Goal: Find specific page/section: Find specific page/section

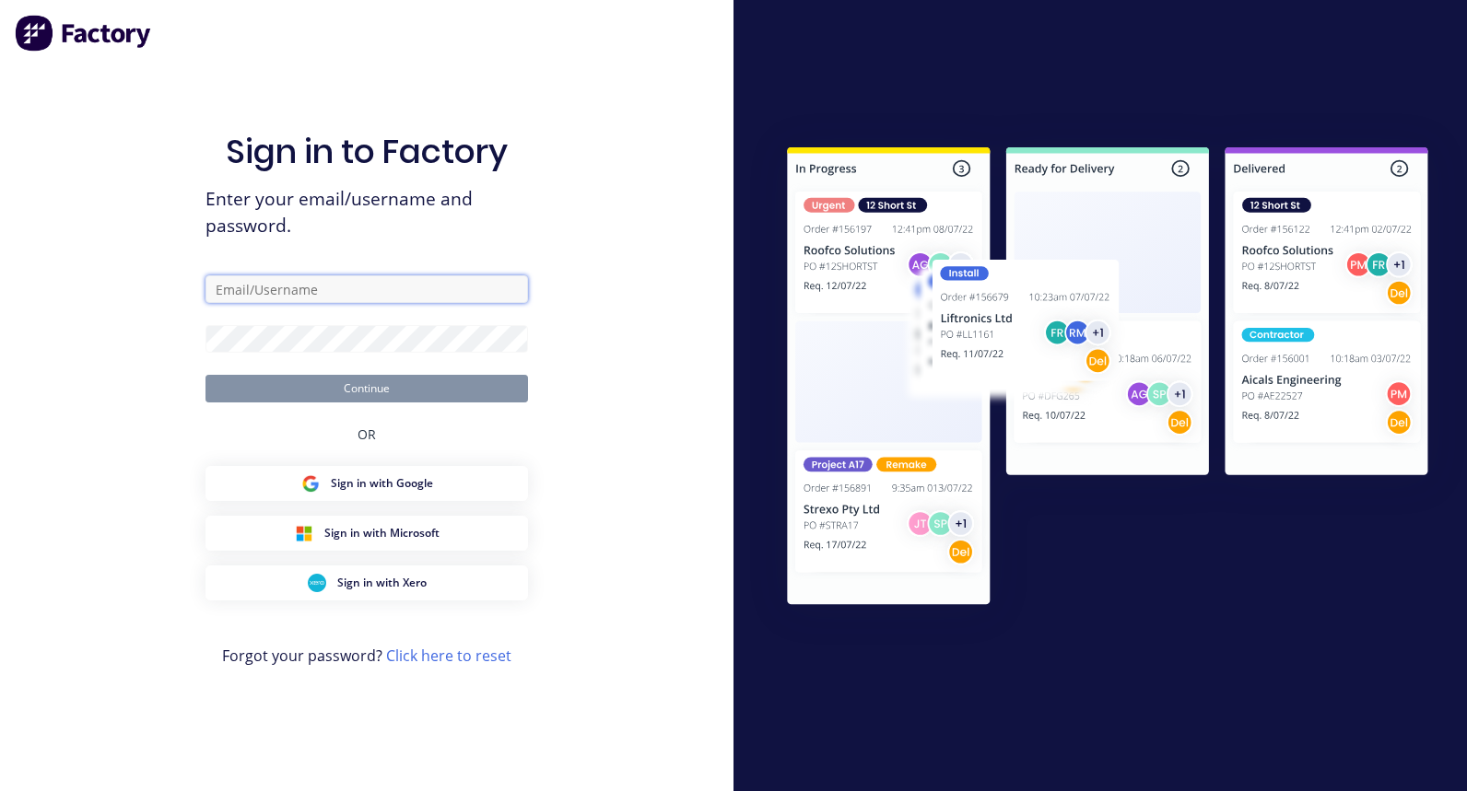
type input "[PERSON_NAME][EMAIL_ADDRESS][DOMAIN_NAME]"
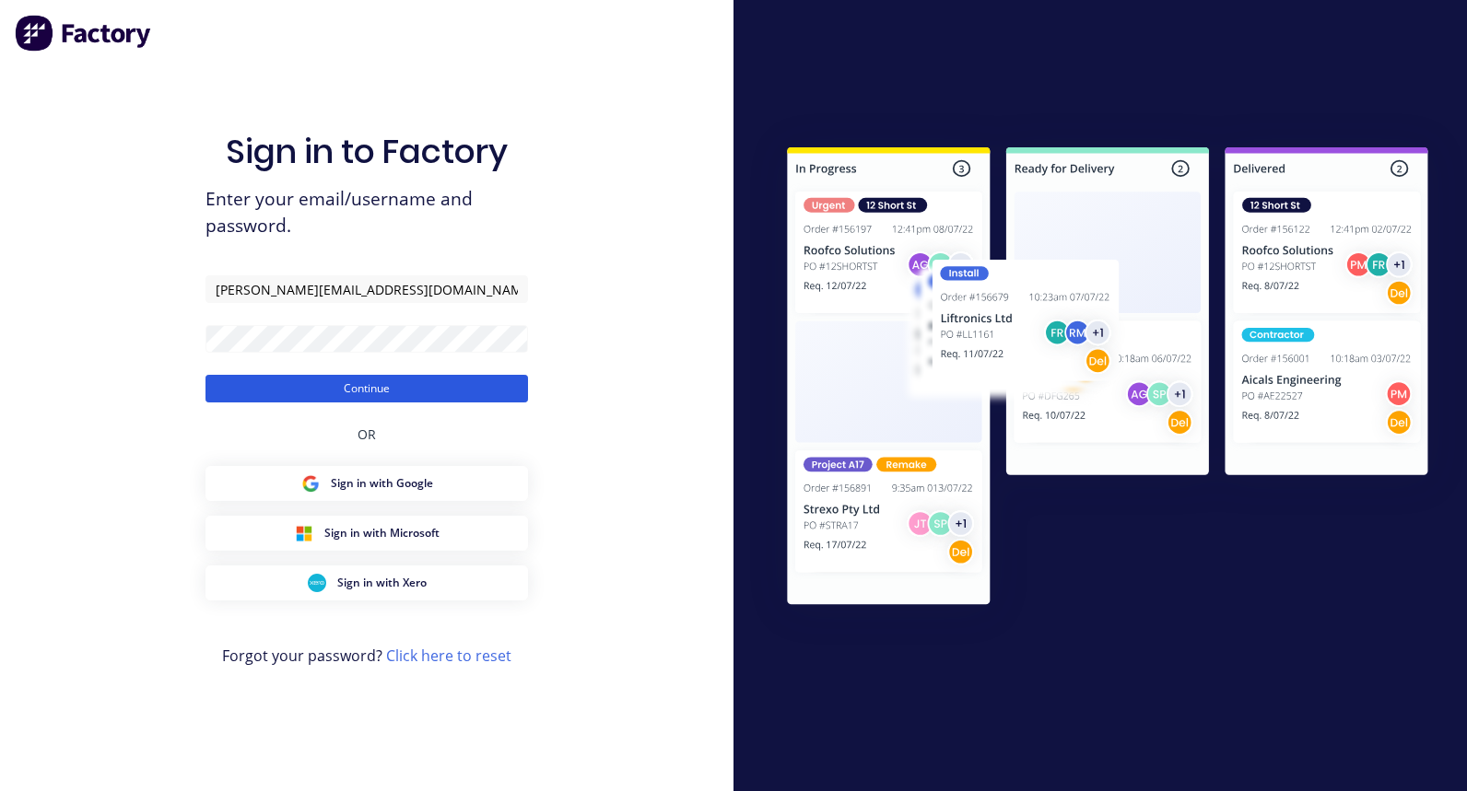
click at [310, 390] on button "Continue" at bounding box center [366, 389] width 322 height 28
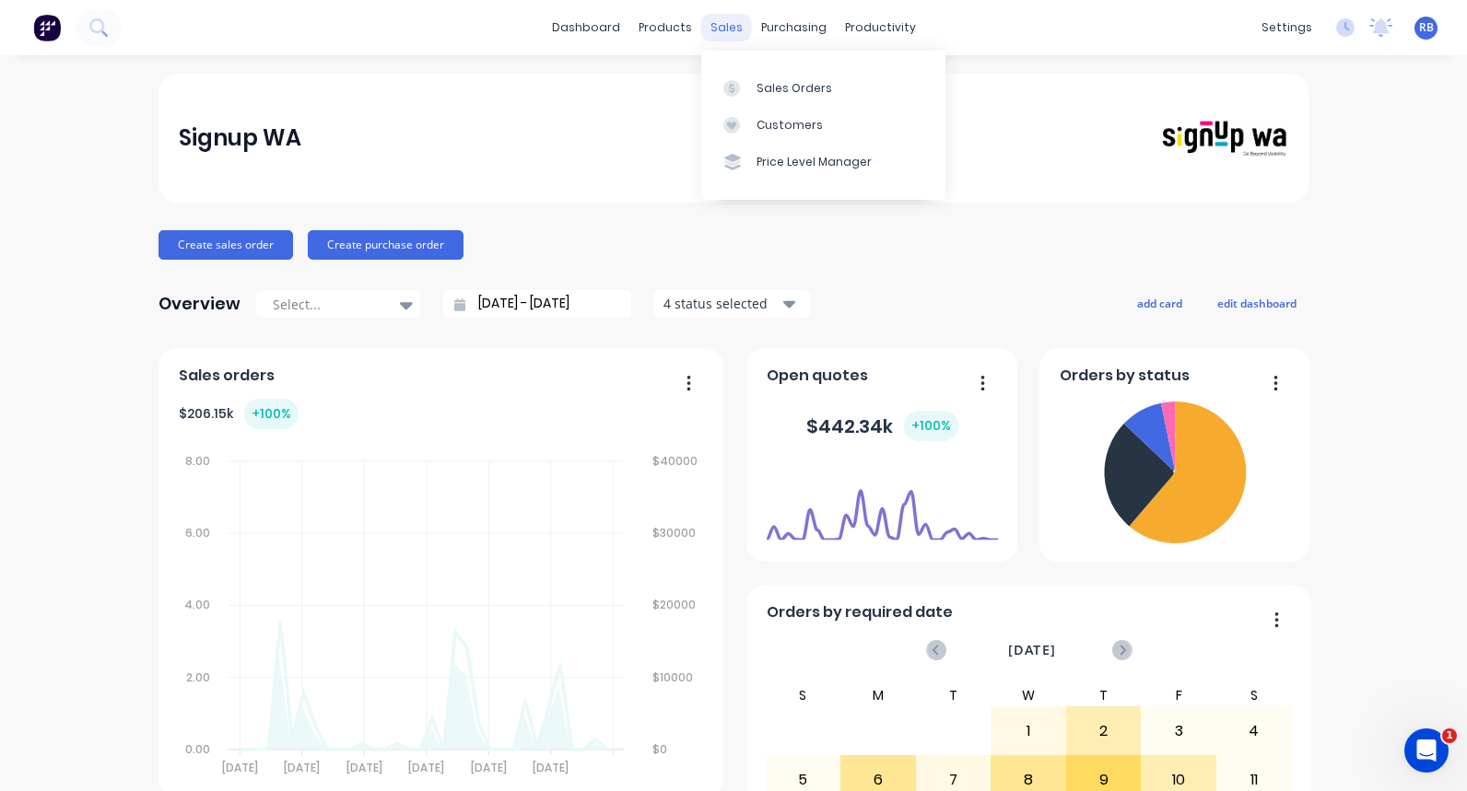
click at [715, 28] on div "sales" at bounding box center [726, 28] width 51 height 28
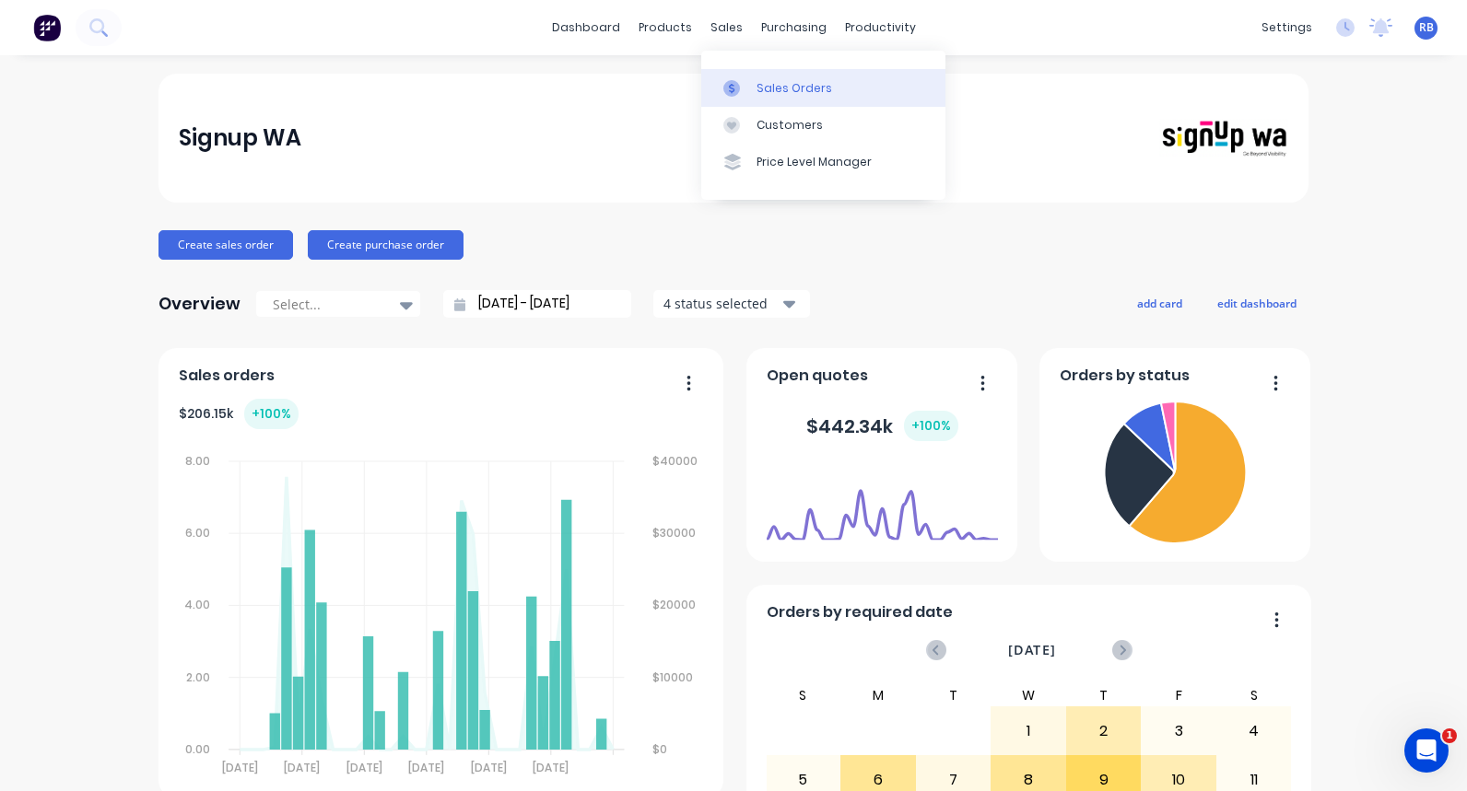
click at [752, 87] on link "Sales Orders" at bounding box center [823, 87] width 244 height 37
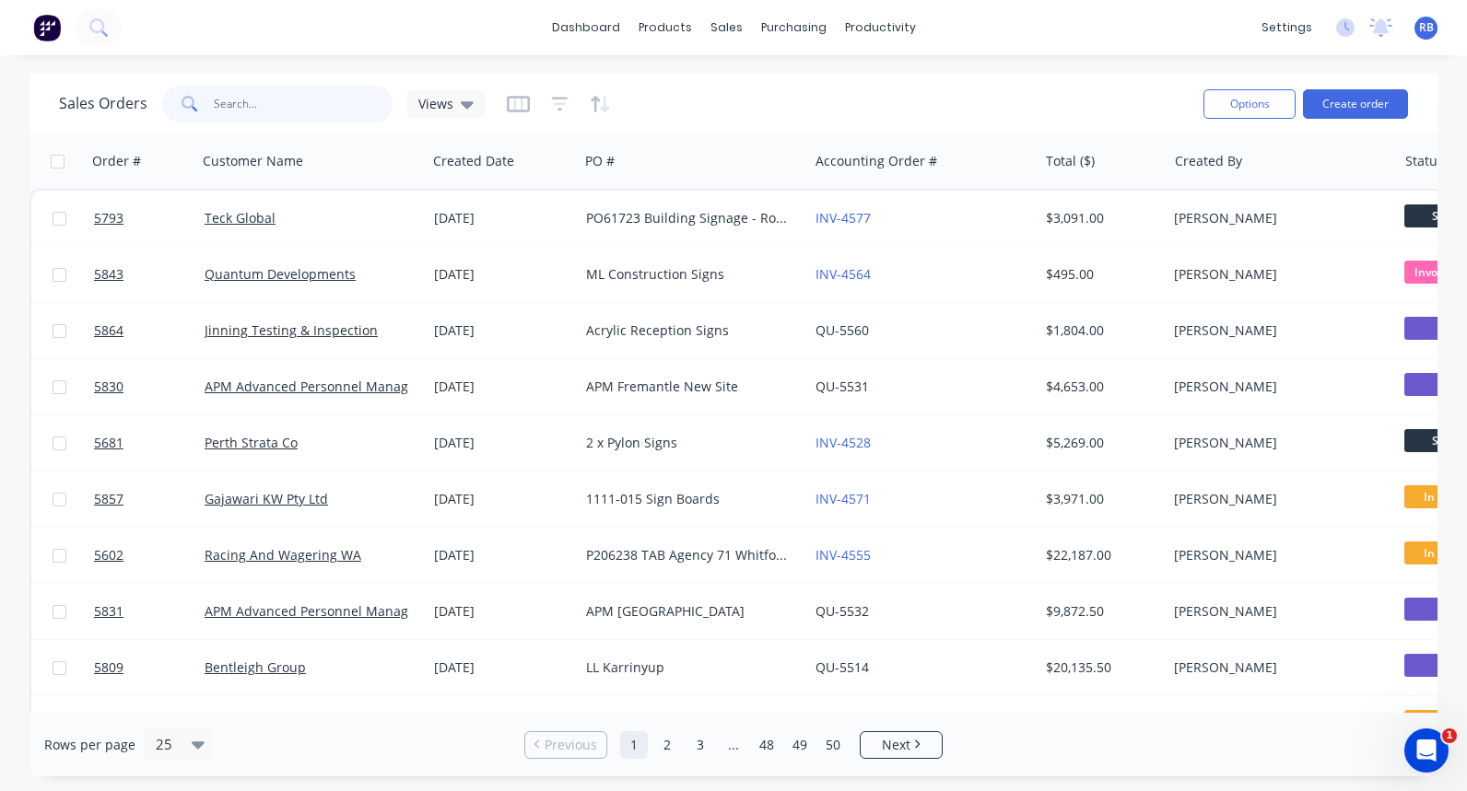
click at [284, 99] on input "text" at bounding box center [304, 104] width 180 height 37
type input "baldivis"
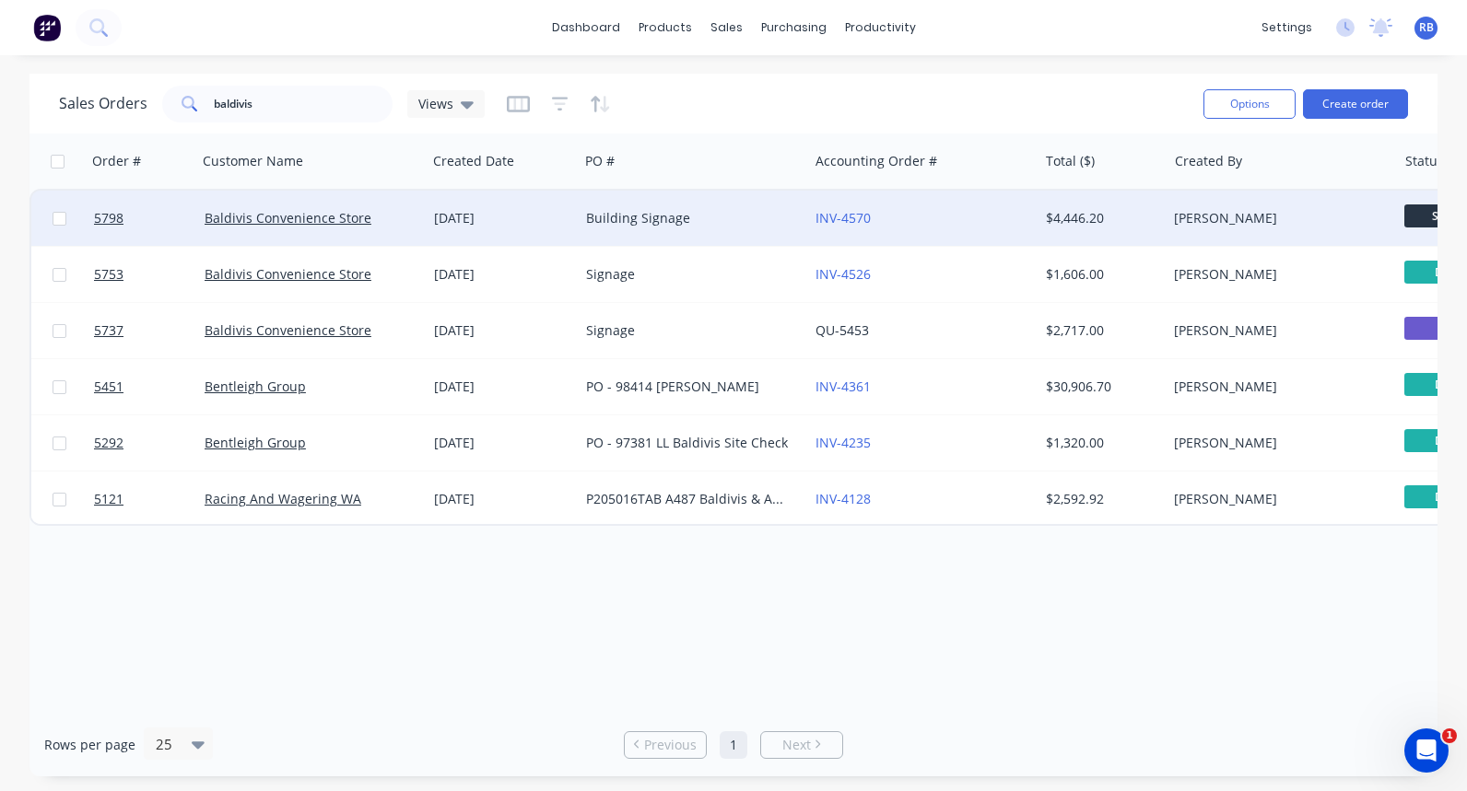
click at [692, 216] on div "Building Signage" at bounding box center [688, 218] width 205 height 18
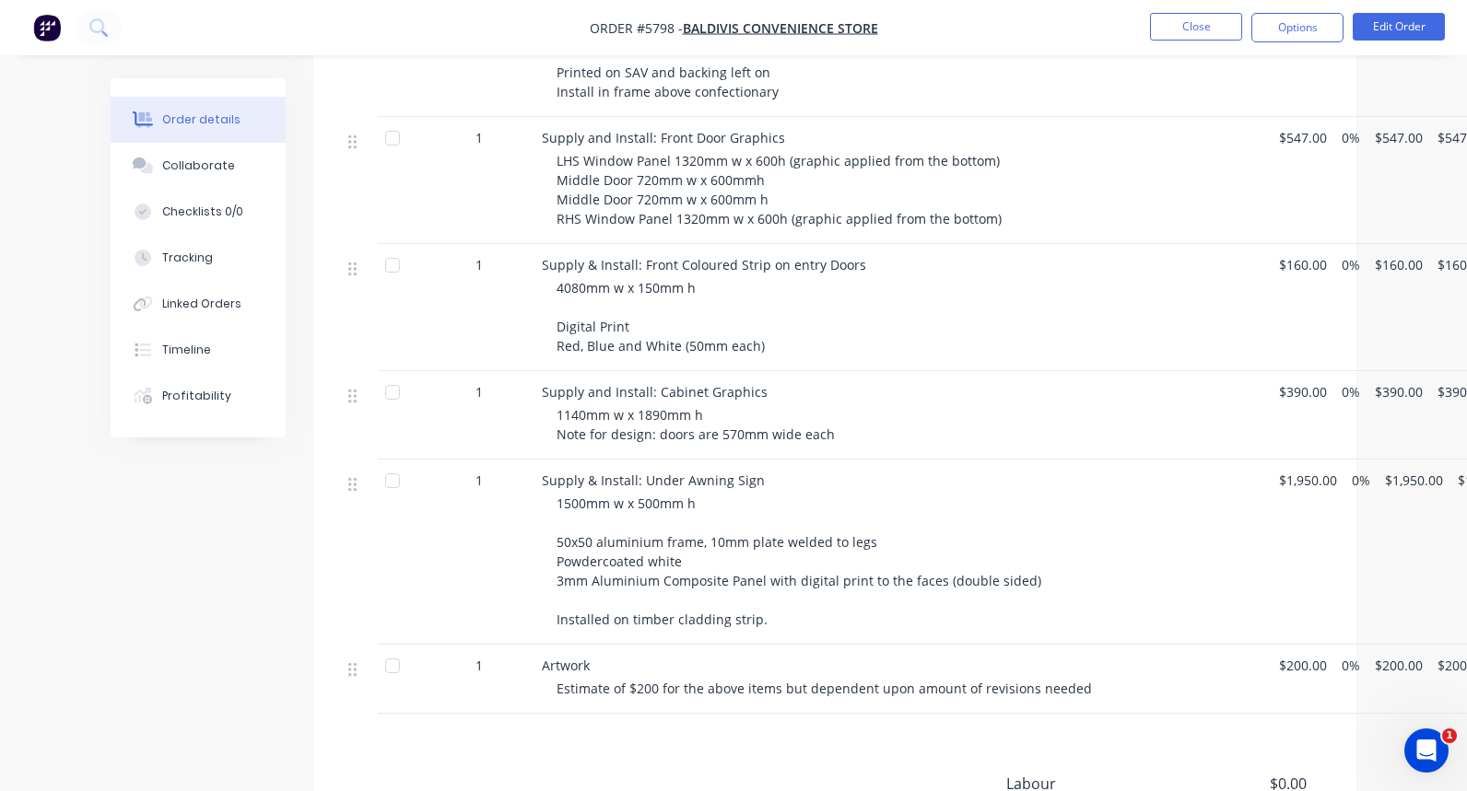
scroll to position [941, 0]
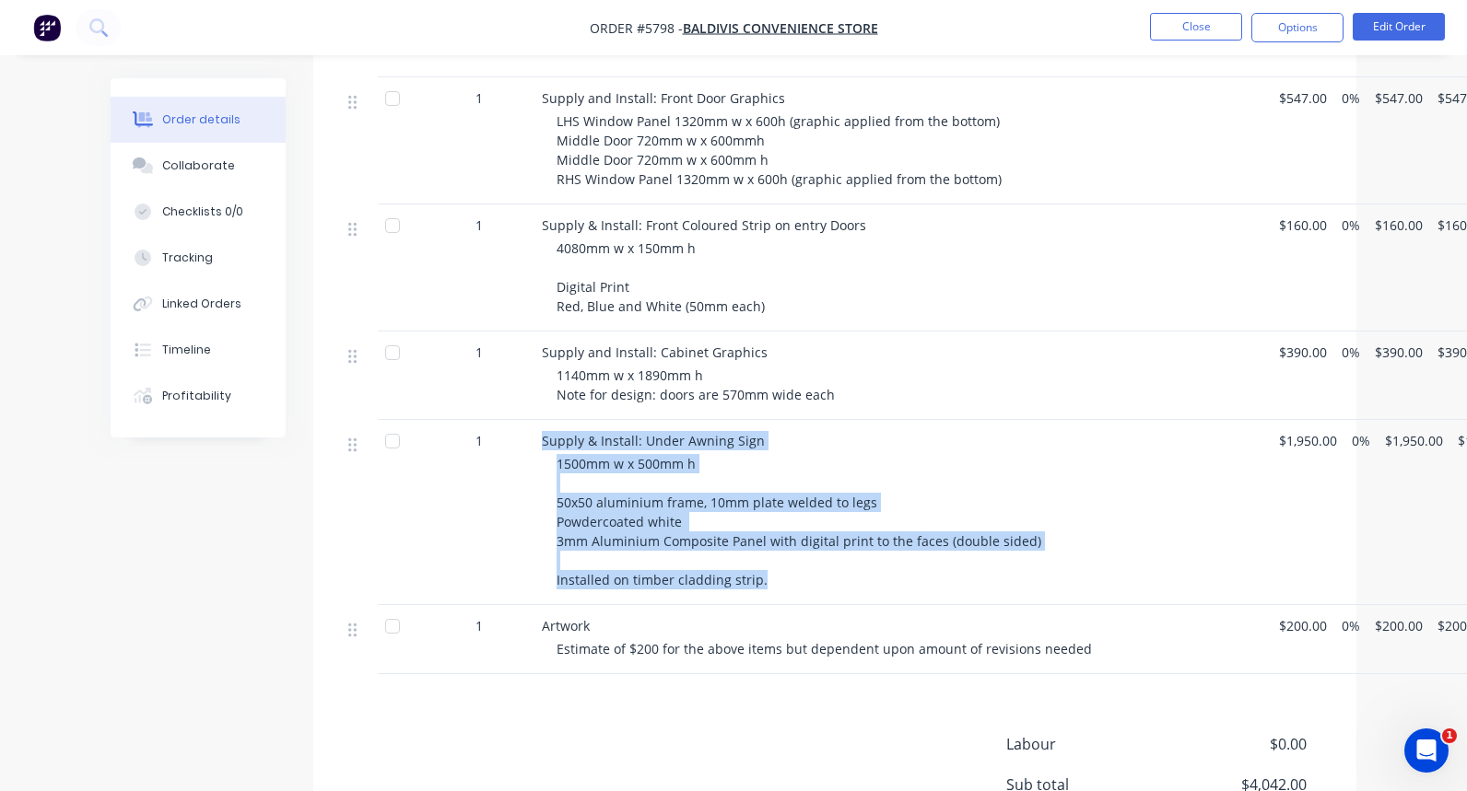
drag, startPoint x: 758, startPoint y: 552, endPoint x: 534, endPoint y: 412, distance: 264.0
click at [534, 420] on div "Supply & Install: Under Awning Sign 1500mm w x 500mm h 50x50 aluminium frame, 1…" at bounding box center [902, 512] width 737 height 185
copy div "Supply & Install: Under Awning Sign 1500mm w x 500mm h 50x50 aluminium frame, 1…"
